Goal: Find specific page/section: Find specific page/section

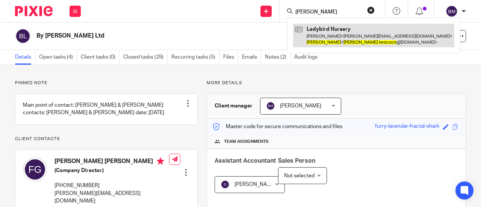
click at [324, 33] on link at bounding box center [373, 35] width 161 height 23
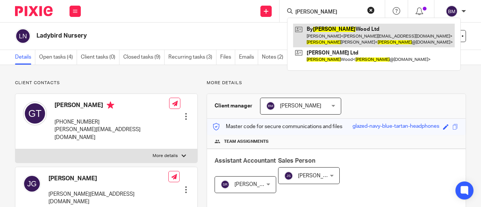
type input "Fiona"
click at [354, 33] on link at bounding box center [374, 35] width 162 height 23
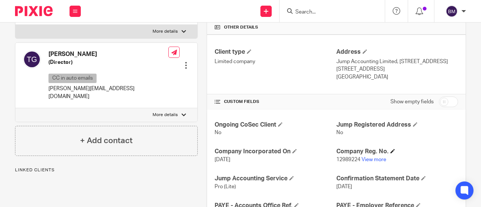
scroll to position [225, 0]
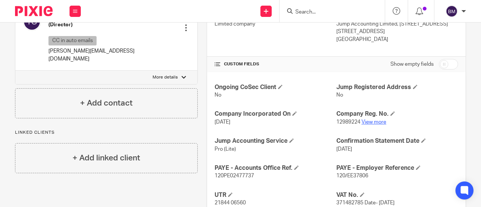
click at [373, 119] on link "View more" at bounding box center [373, 121] width 25 height 5
